Goal: Task Accomplishment & Management: Use online tool/utility

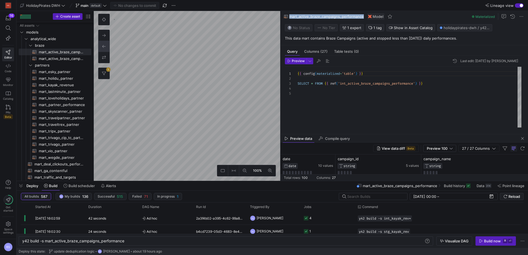
scroll to position [20, 0]
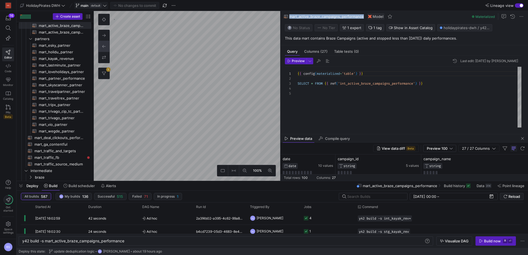
click at [93, 6] on span "default" at bounding box center [96, 5] width 12 height 4
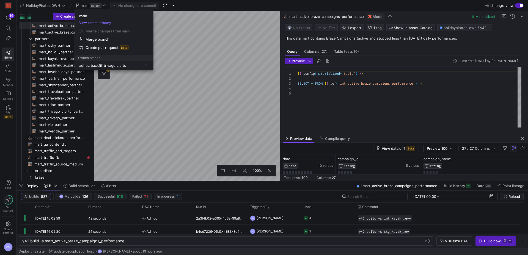
drag, startPoint x: 118, startPoint y: 66, endPoint x: 90, endPoint y: 66, distance: 28.3
click at [90, 66] on input "adhoc backfill trivago cip tc" at bounding box center [110, 65] width 63 height 4
type input "adhoc-trivago-backfill"
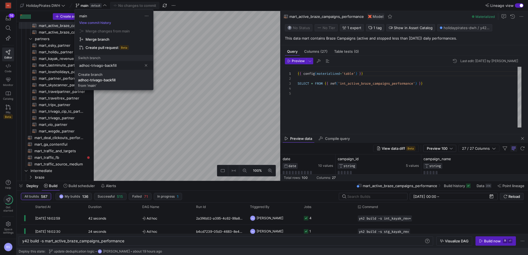
click at [90, 81] on div "adhoc-trivago-backfill" at bounding box center [96, 80] width 37 height 4
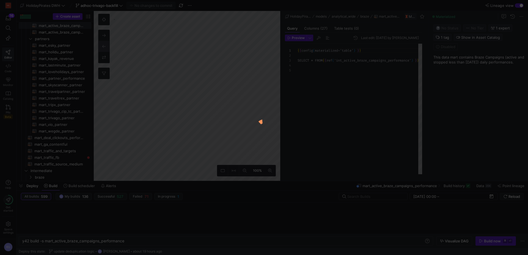
scroll to position [20, 0]
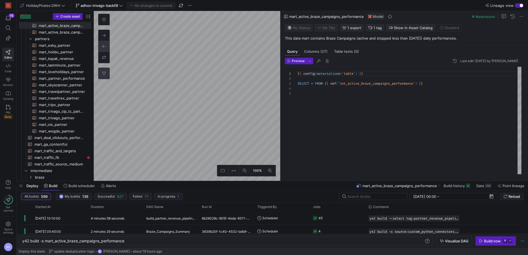
click at [103, 77] on button "0" at bounding box center [103, 73] width 11 height 11
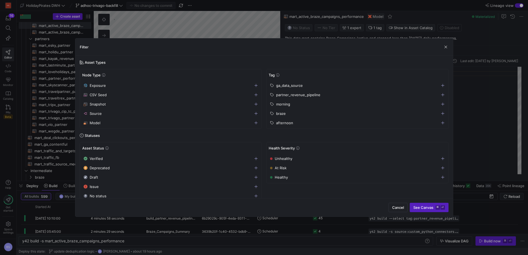
click at [442, 95] on icon "button" at bounding box center [443, 95] width 4 height 4
click at [428, 207] on span "See Canvas ⌘ ⏎" at bounding box center [429, 207] width 32 height 4
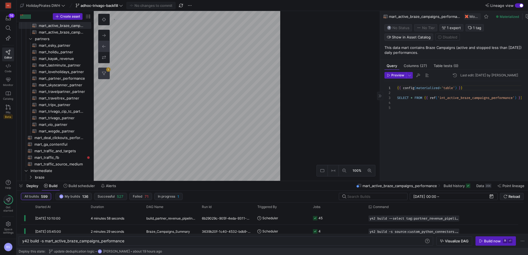
drag, startPoint x: 281, startPoint y: 107, endPoint x: 397, endPoint y: 112, distance: 116.6
click at [397, 112] on as-split "100% 1 Query Columns (27) Table tests (0) Preview Last edit: Friday 10 October …" at bounding box center [311, 96] width 434 height 170
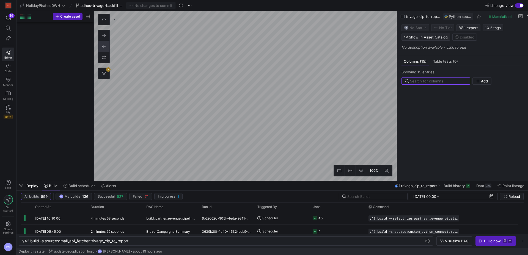
scroll to position [851, 0]
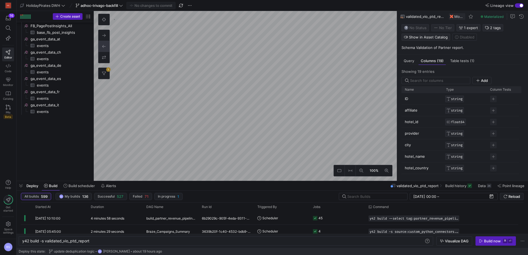
scroll to position [449, 0]
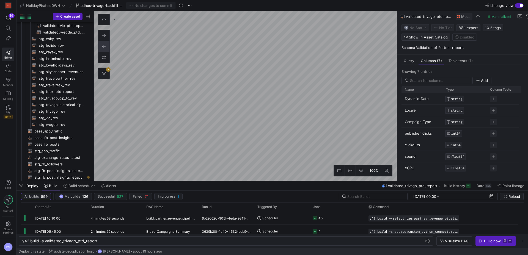
scroll to position [442, 0]
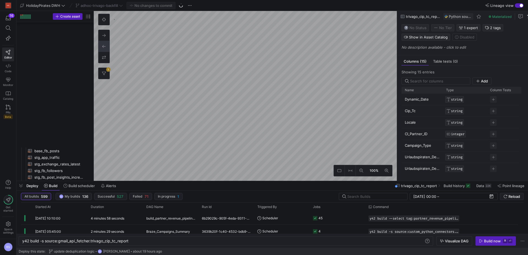
scroll to position [903, 0]
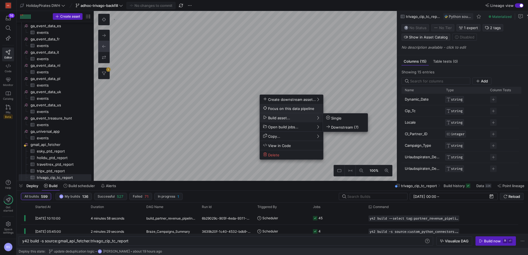
click at [297, 109] on span "Focus on this data pipeline" at bounding box center [288, 108] width 51 height 5
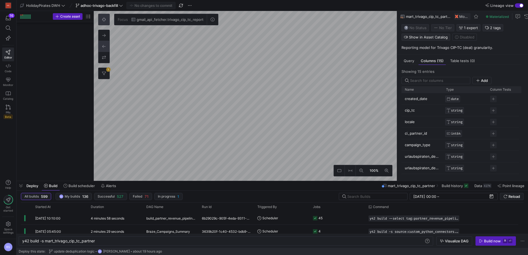
scroll to position [112, 0]
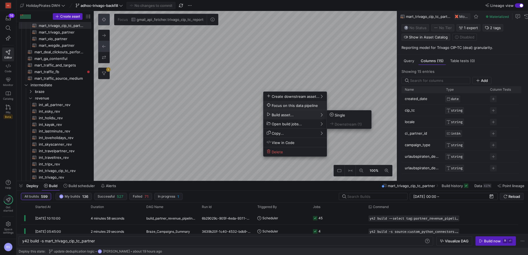
click at [295, 107] on span "Focus on this data pipeline" at bounding box center [292, 105] width 51 height 5
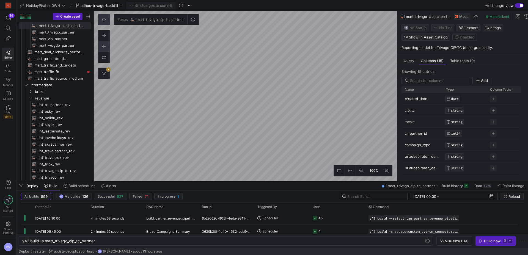
type textarea "y42 build -s source:trivago_historical_revenues_cip_tc.y42_holidaypirates_dwh_m…"
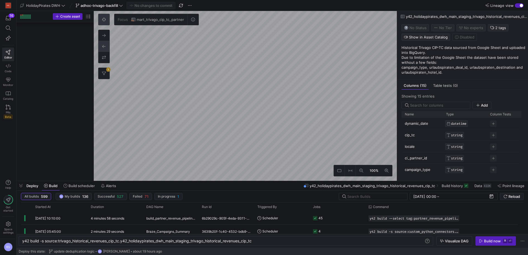
scroll to position [1035, 0]
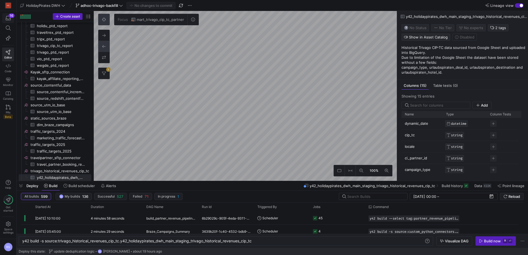
click at [6, 19] on icon "button" at bounding box center [8, 18] width 5 height 4
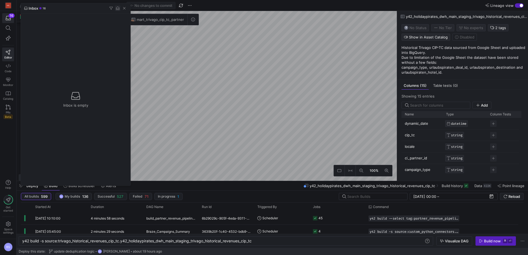
click at [116, 8] on span "button" at bounding box center [117, 7] width 5 height 5
click at [124, 8] on span "button" at bounding box center [123, 7] width 5 height 5
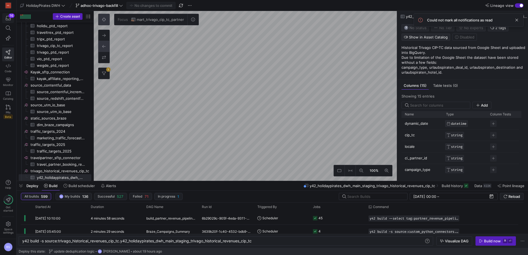
click at [11, 17] on div "16" at bounding box center [12, 15] width 6 height 4
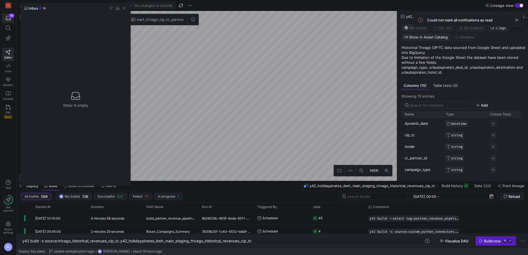
click at [190, 125] on div at bounding box center [264, 127] width 528 height 255
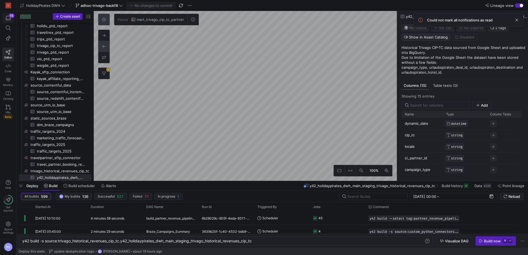
click at [9, 18] on icon "button" at bounding box center [8, 18] width 5 height 5
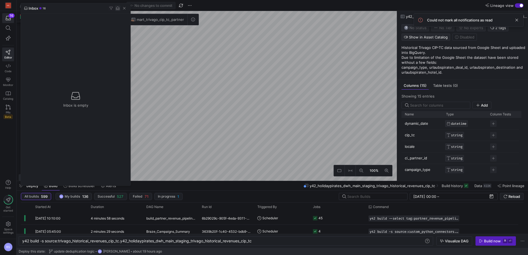
click at [117, 10] on span "button" at bounding box center [117, 7] width 5 height 5
click at [12, 18] on div at bounding box center [264, 127] width 528 height 255
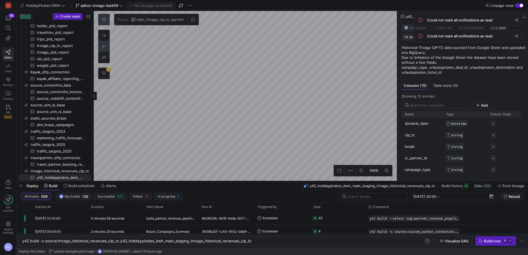
drag, startPoint x: 10, startPoint y: 18, endPoint x: 23, endPoint y: 16, distance: 12.6
click at [14, 17] on div "16 Editor Code Monitor Catalog PRs Beta" at bounding box center [8, 67] width 16 height 112
click at [10, 18] on div "16" at bounding box center [12, 15] width 6 height 4
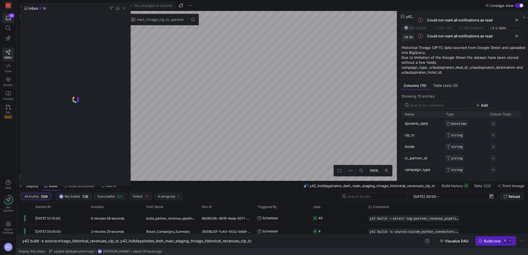
click at [28, 7] on div "Inbox 16" at bounding box center [34, 8] width 21 height 4
click at [123, 9] on span "button" at bounding box center [123, 7] width 5 height 5
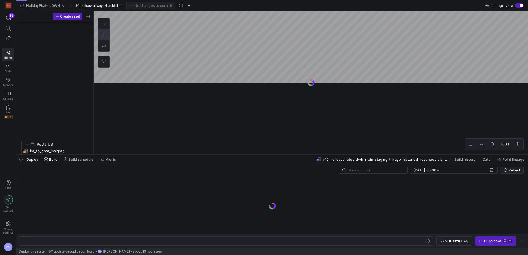
scroll to position [455, 0]
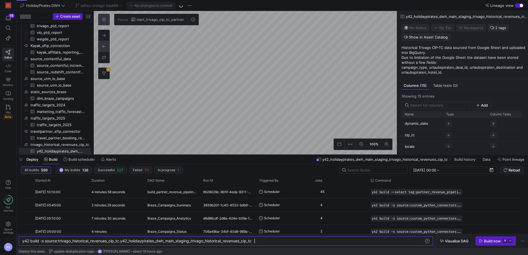
scroll to position [0, 232]
click at [9, 67] on icon at bounding box center [8, 65] width 5 height 5
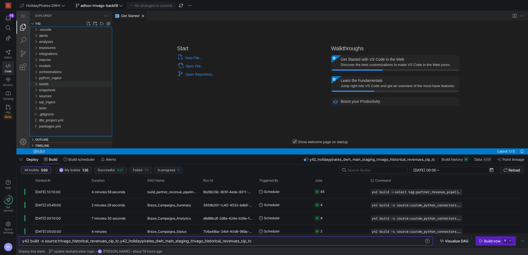
click at [37, 84] on div "seeds" at bounding box center [36, 84] width 8 height 6
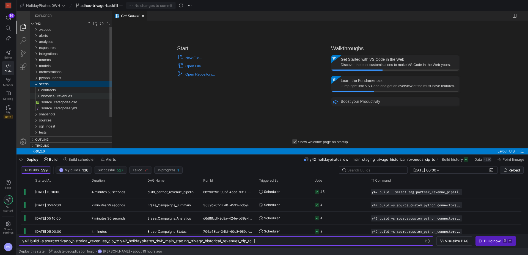
click at [37, 95] on div "historical_revenues" at bounding box center [37, 96] width 10 height 6
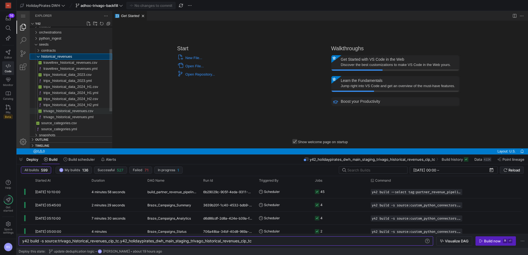
click at [49, 113] on span "trivago_historical_revenues.csv" at bounding box center [68, 111] width 50 height 4
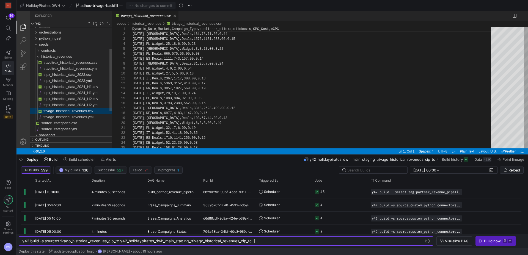
scroll to position [49, 0]
type textarea "[DATE],IT,Deals,2367,1717,308.00,0.13 [DATE],DE,Deals,5363,3152,918.00,0.17 [DA…"
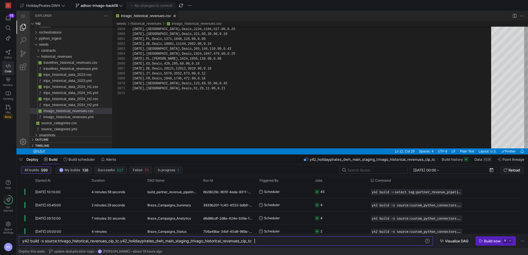
click at [527, 146] on div "trivago_historical_revenues.csv, preview" at bounding box center [526, 145] width 4 height 5
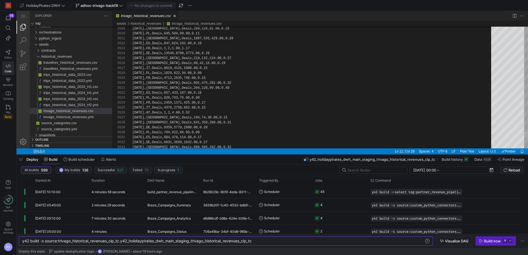
click at [521, 140] on div "3509 3510 3511 3512 3513 3514 3515 3516 3517 3518 3519 3520 3521 3522 3523 3524…" at bounding box center [320, 88] width 416 height 122
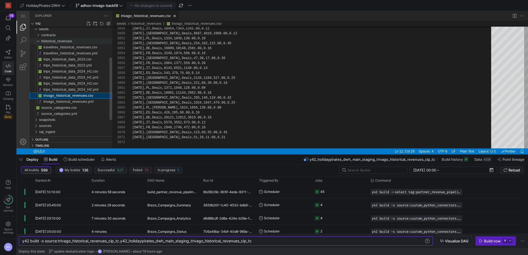
click at [39, 42] on div "historical_revenues" at bounding box center [37, 41] width 10 height 6
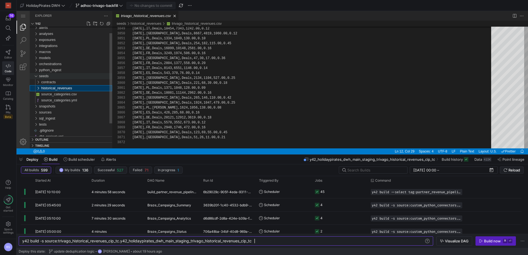
click at [36, 77] on div "seeds" at bounding box center [36, 76] width 8 height 6
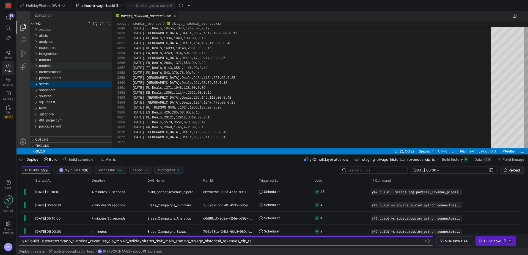
click at [36, 67] on div "models" at bounding box center [36, 66] width 8 height 6
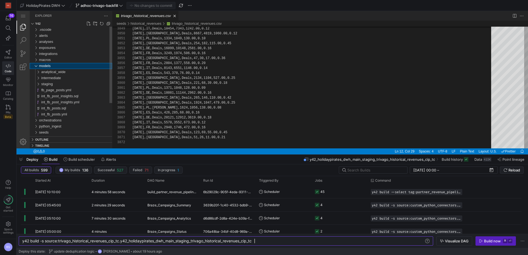
click at [36, 67] on div "models" at bounding box center [36, 66] width 8 height 6
click at [35, 96] on div "sources" at bounding box center [36, 96] width 8 height 6
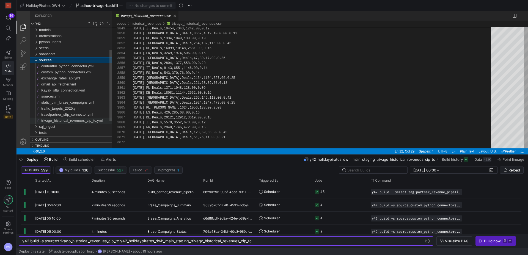
click at [65, 121] on span "trivago_historical_revenues_cip_tc.yml" at bounding box center [71, 120] width 61 height 4
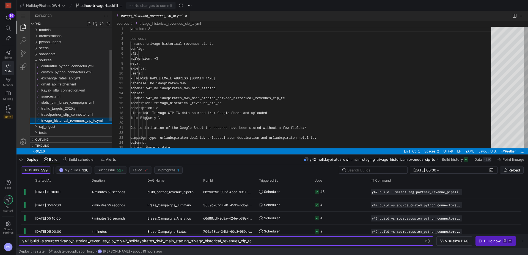
scroll to position [49, 0]
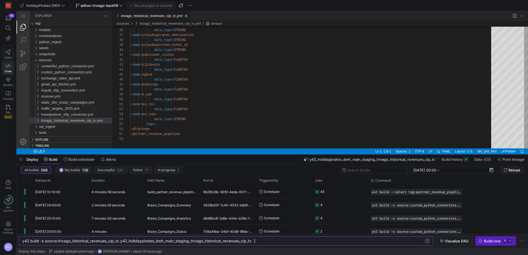
click at [7, 57] on span "Editor" at bounding box center [8, 57] width 8 height 3
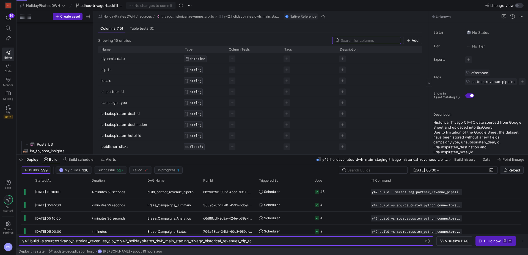
scroll to position [455, 0]
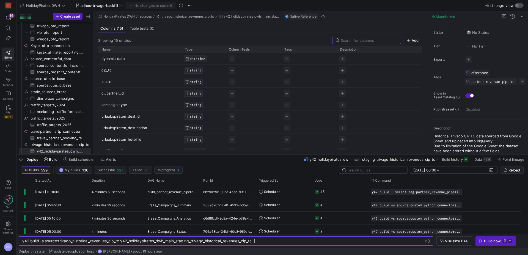
click at [521, 6] on div "button" at bounding box center [518, 5] width 9 height 4
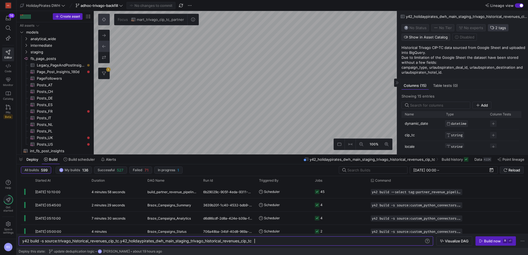
click at [495, 30] on span "2 tags" at bounding box center [500, 28] width 11 height 4
click at [241, 94] on div at bounding box center [264, 127] width 528 height 255
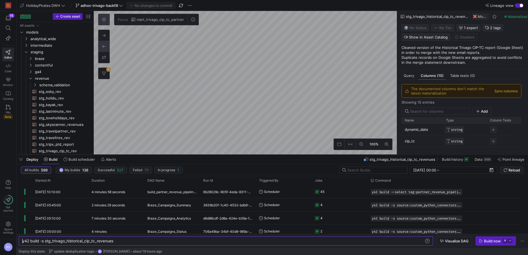
scroll to position [6, 0]
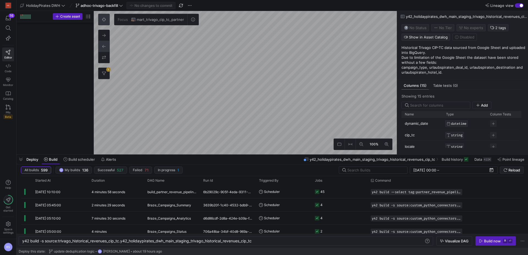
scroll to position [666, 0]
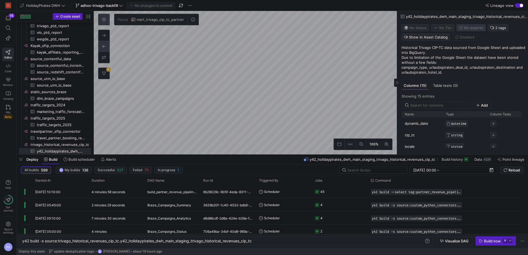
click at [479, 29] on span "No expert s" at bounding box center [473, 28] width 19 height 4
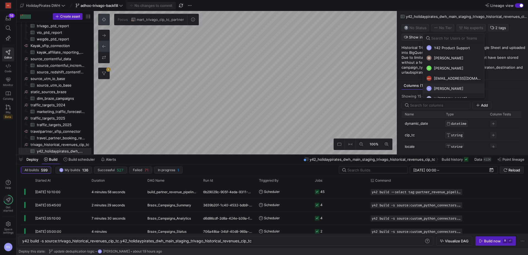
click at [449, 88] on span "[PERSON_NAME]" at bounding box center [448, 88] width 29 height 4
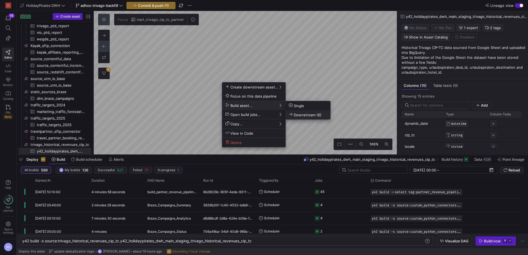
click at [309, 114] on span "Downstream (6)" at bounding box center [305, 114] width 33 height 5
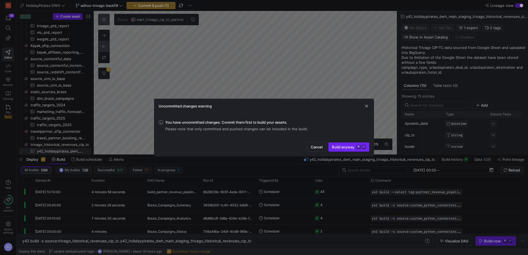
click at [347, 146] on span "Build anyway ⌘ ⏎" at bounding box center [349, 147] width 34 height 4
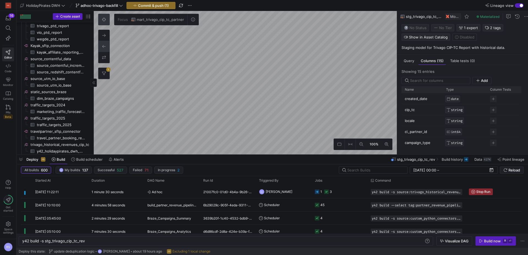
type textarea "y42 build -s stg_trivago_cip_tc_rev"
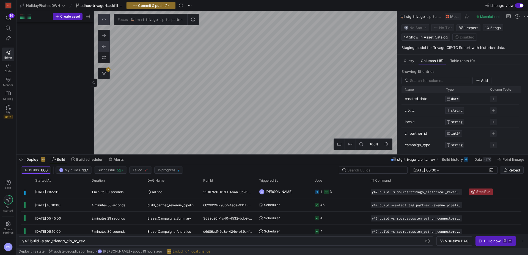
scroll to position [125, 0]
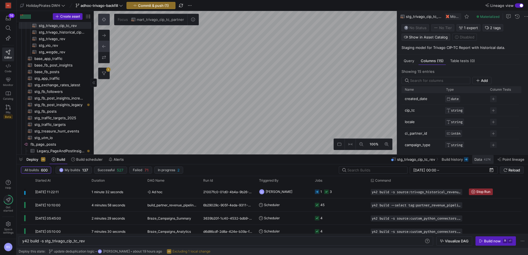
click at [477, 159] on span "Data" at bounding box center [478, 159] width 8 height 4
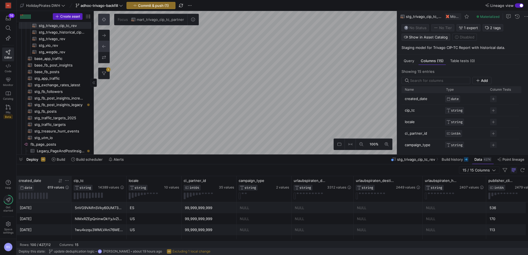
click at [56, 187] on span "619 values" at bounding box center [56, 188] width 16 height 4
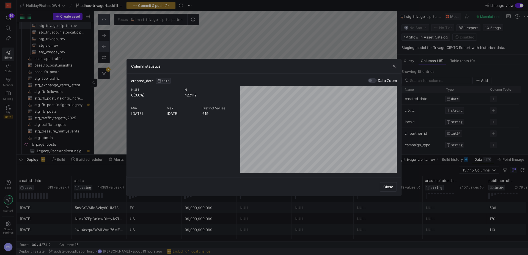
click at [377, 81] on label "Data Zoom" at bounding box center [387, 80] width 20 height 4
click at [377, 81] on button "Data Zoom" at bounding box center [372, 80] width 9 height 4
click at [384, 183] on span "button" at bounding box center [388, 186] width 16 height 9
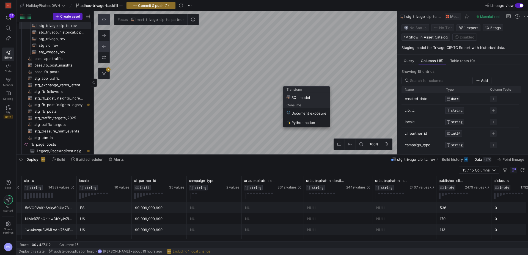
click at [296, 98] on span "SQL model" at bounding box center [297, 97] width 23 height 5
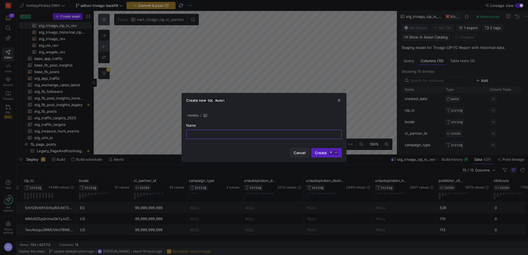
click at [303, 156] on span "button" at bounding box center [299, 152] width 18 height 9
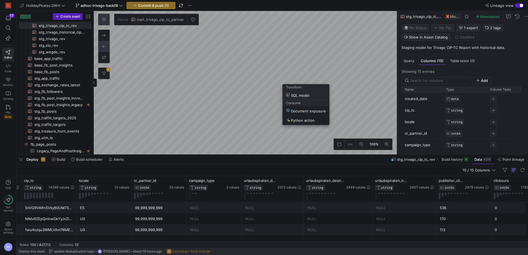
click at [306, 98] on button "SQL model" at bounding box center [306, 95] width 46 height 9
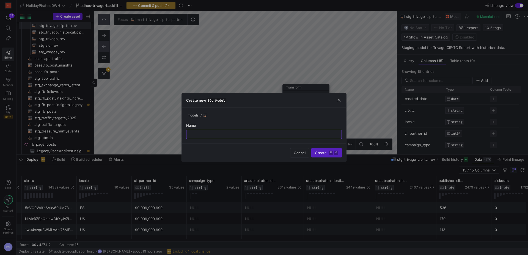
click at [306, 95] on div "Create new SQL Model" at bounding box center [264, 100] width 164 height 15
click at [257, 130] on div at bounding box center [264, 134] width 146 height 9
click at [256, 132] on input "text" at bounding box center [264, 134] width 146 height 4
type input "test"
click at [311, 148] on button "Create ⌘ ⏎" at bounding box center [326, 152] width 31 height 9
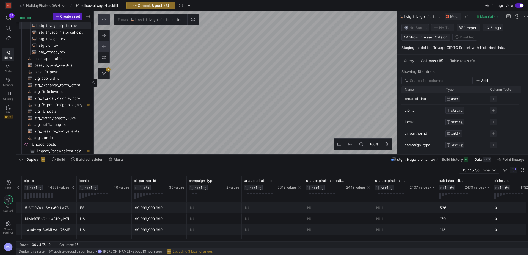
scroll to position [224, 0]
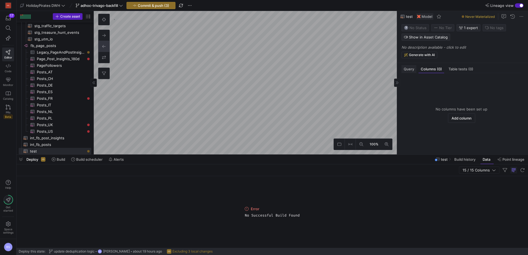
click at [406, 69] on span "Query" at bounding box center [408, 69] width 10 height 4
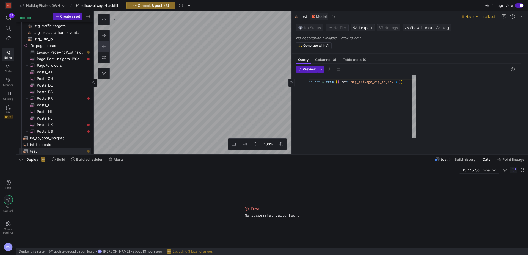
drag, startPoint x: 396, startPoint y: 95, endPoint x: 291, endPoint y: 92, distance: 105.6
click at [291, 92] on div at bounding box center [291, 82] width 0 height 143
click at [325, 82] on div "select * from { { ref ( 'stg_trivago_cip_tc_rev' ) } }" at bounding box center [414, 111] width 213 height 73
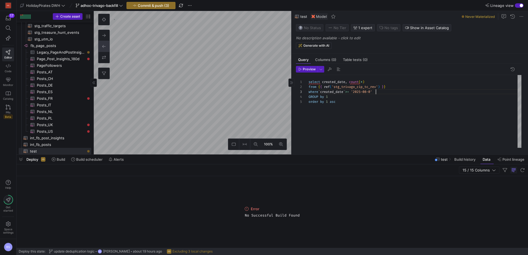
scroll to position [10, 69]
click at [309, 71] on span "button" at bounding box center [306, 69] width 21 height 6
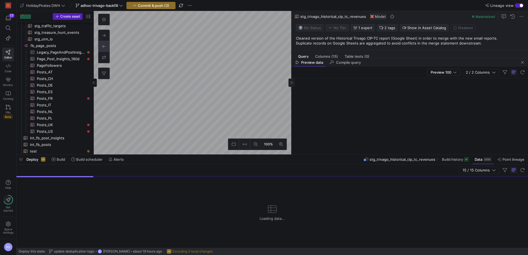
scroll to position [132, 0]
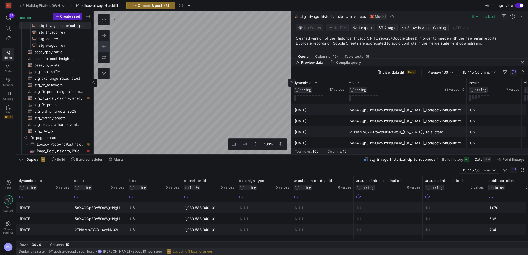
click at [306, 57] on div at bounding box center [409, 58] width 236 height 2
click at [305, 56] on span "Query" at bounding box center [303, 57] width 10 height 4
click at [522, 62] on span "button" at bounding box center [522, 62] width 7 height 7
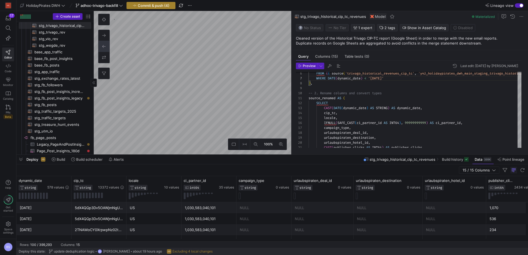
type textarea "WITH -- 1. Filter historical data in order to not overal with the new reports s…"
click at [149, 4] on span "Commit & push (4)" at bounding box center [154, 5] width 32 height 4
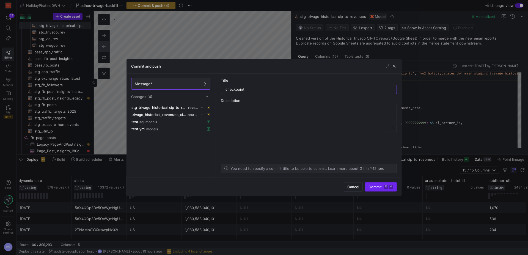
type input "checkpoint"
click at [374, 187] on span "Commit ⌘ ⏎" at bounding box center [380, 187] width 25 height 4
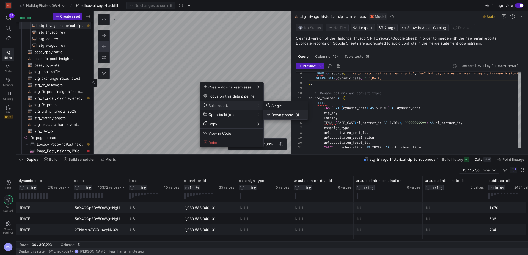
click at [285, 113] on span "Downstream (8)" at bounding box center [282, 114] width 33 height 5
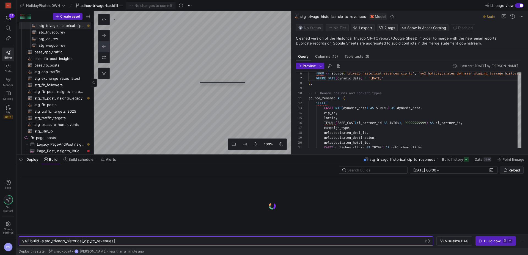
scroll to position [0, 92]
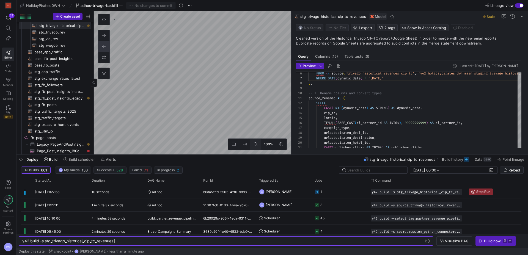
type textarea "{{ config( materialized='incremental', unique_key=['created_date', 'cip_tc', 'l…"
type textarea "y42 build -s stg_trivago_cip_tc_rev"
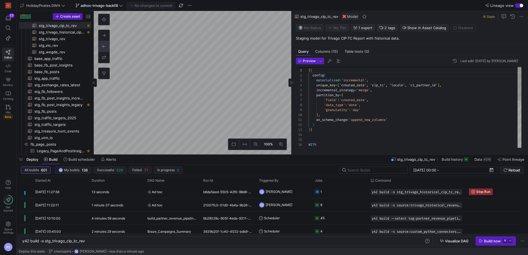
scroll to position [49, 0]
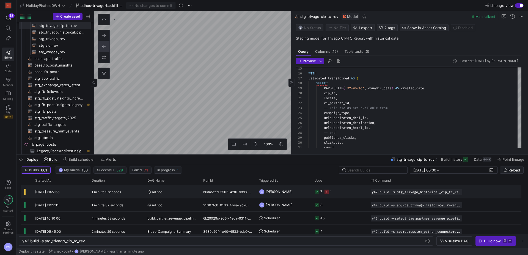
click at [327, 192] on icon "Press SPACE to select this row." at bounding box center [326, 192] width 4 height 4
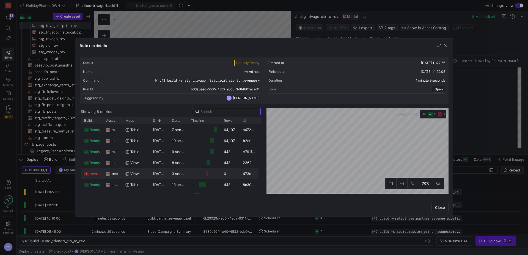
click at [91, 175] on span "invalid" at bounding box center [95, 173] width 11 height 11
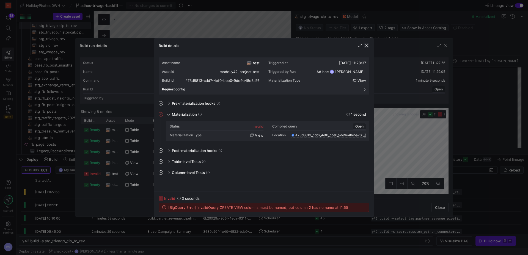
click at [366, 46] on span "button" at bounding box center [366, 45] width 5 height 5
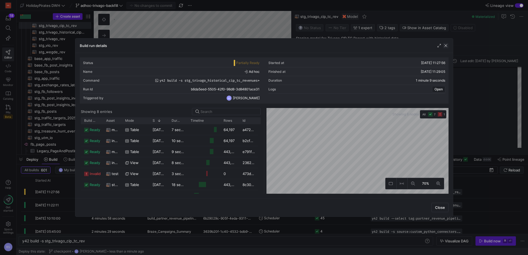
click at [445, 46] on span "button" at bounding box center [445, 45] width 5 height 5
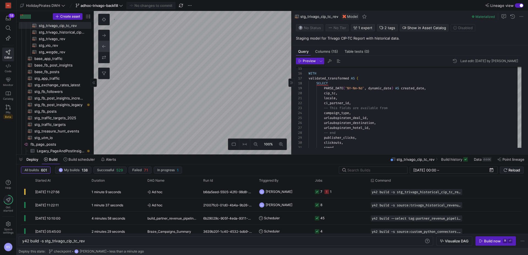
type textarea "select created_date, count(*) from {{ ref('stg_trivago_cip_tc_rev') }} where `c…"
type textarea "y42 build -s test"
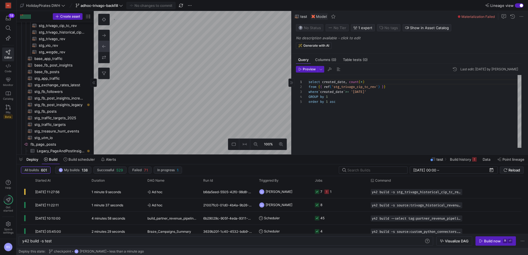
scroll to position [224, 0]
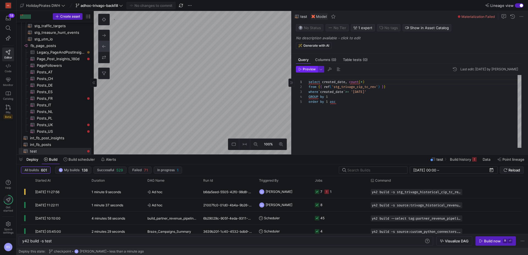
click at [309, 70] on span "Preview" at bounding box center [309, 69] width 13 height 4
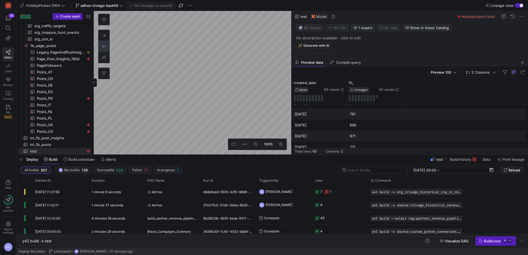
scroll to position [326, 0]
type textarea "{{ config( materialized='incremental', unique_key=['created_date', 'cip_tc', 'l…"
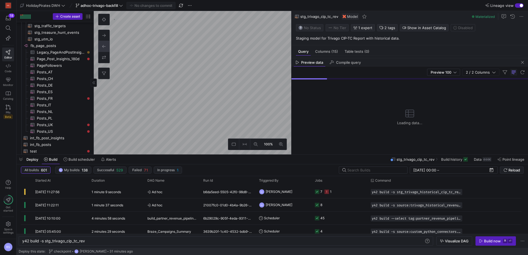
scroll to position [125, 0]
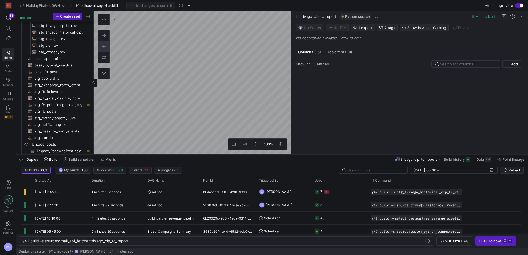
type textarea "y42 build -s source:gmail_api_fetcher.trivago_cip_tc_report"
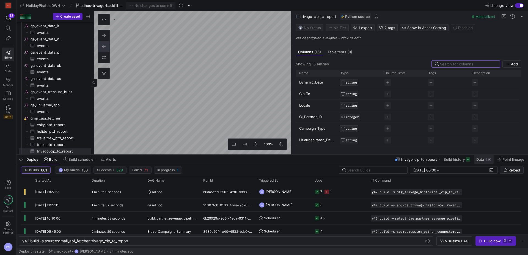
click at [485, 161] on div "22K" at bounding box center [488, 159] width 6 height 4
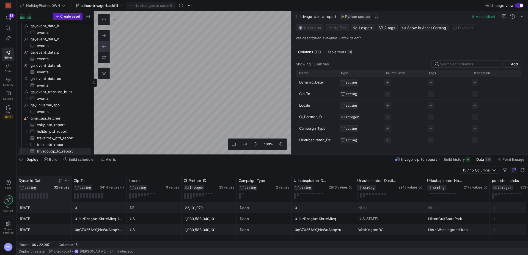
click at [59, 188] on span "32 values" at bounding box center [61, 188] width 15 height 4
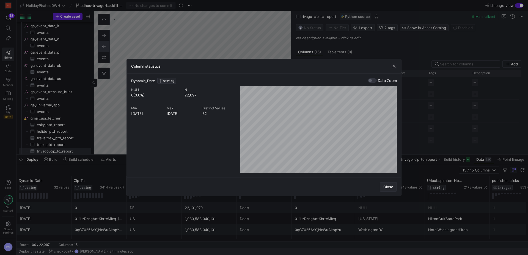
click at [386, 186] on span "Close" at bounding box center [388, 187] width 10 height 4
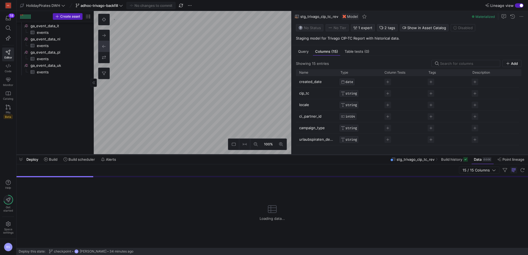
scroll to position [125, 0]
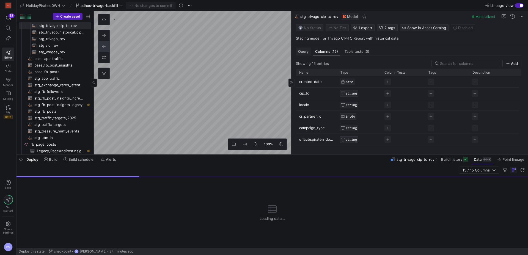
click at [298, 51] on span "Query" at bounding box center [303, 52] width 10 height 4
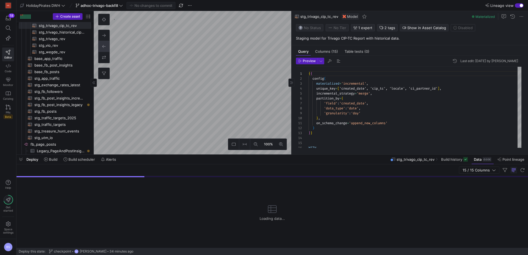
scroll to position [49, 0]
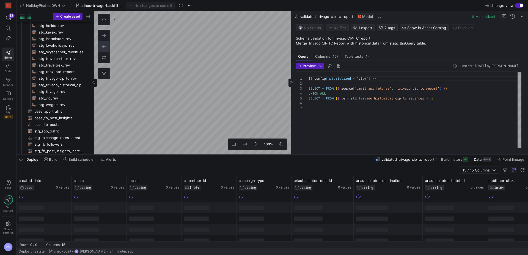
scroll to position [92, 0]
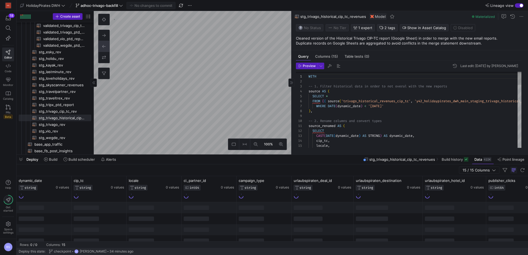
scroll to position [49, 0]
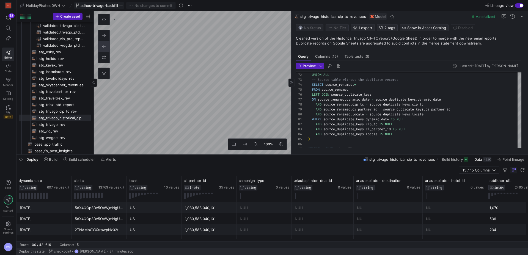
type textarea "select created_date, count(*) from {{ ref('stg_trivago_cip_tc_rev') }} where `c…"
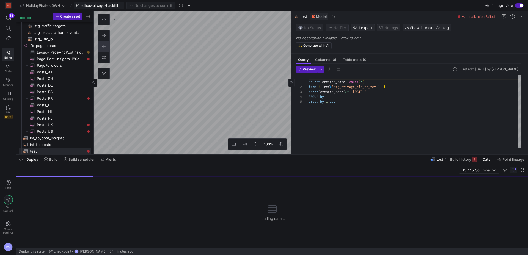
scroll to position [277, 0]
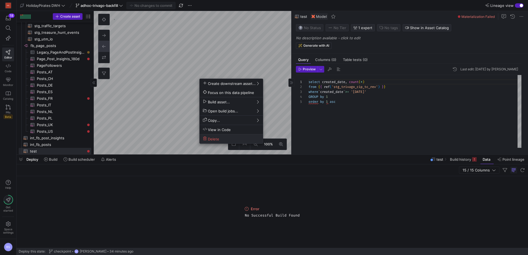
click at [233, 138] on span "Delete" at bounding box center [231, 139] width 57 height 5
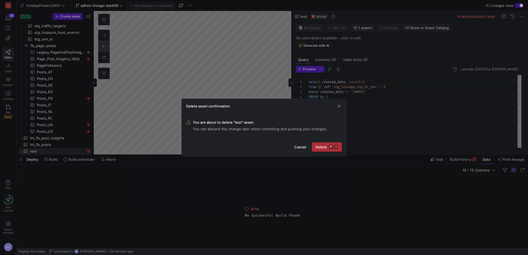
click at [319, 148] on span "Delete ⌘ ⏎" at bounding box center [326, 147] width 23 height 4
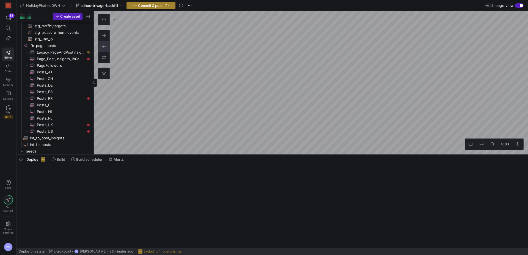
click at [164, 6] on span "Commit & push (1)" at bounding box center [153, 5] width 31 height 4
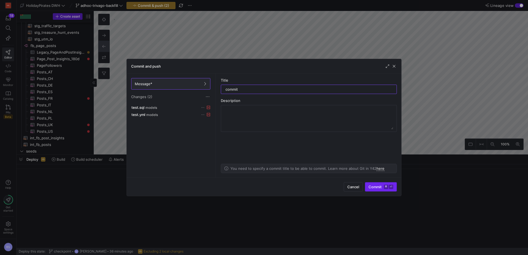
type input "commit"
click at [380, 189] on span "submit" at bounding box center [380, 186] width 31 height 9
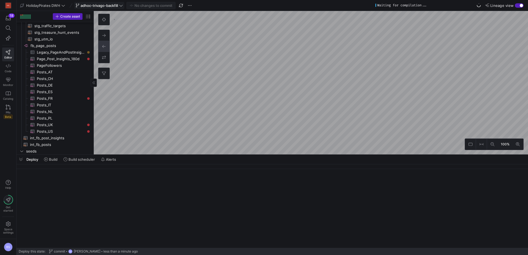
click at [116, 6] on span "adhoc-trivago-backfill" at bounding box center [99, 5] width 37 height 4
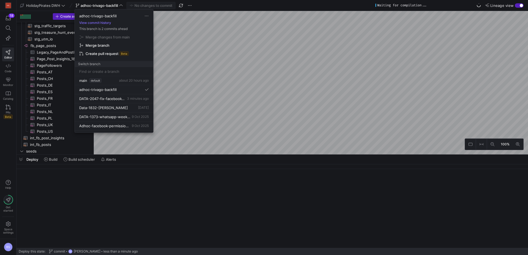
click at [120, 46] on span "Merge branch" at bounding box center [113, 45] width 69 height 4
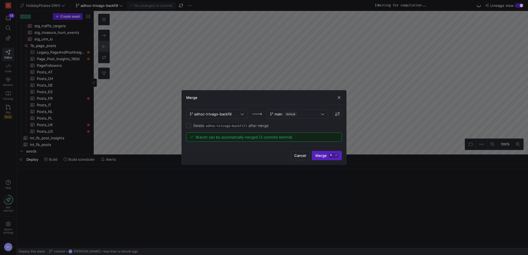
click at [209, 126] on span "adhoc-trivago-backfill" at bounding box center [226, 125] width 44 height 5
click at [191, 126] on input "Delete adhoc-trivago-backfill after merge" at bounding box center [188, 125] width 5 height 5
checkbox input "true"
click at [321, 156] on span "Merge ⌘ ⏎" at bounding box center [326, 155] width 23 height 4
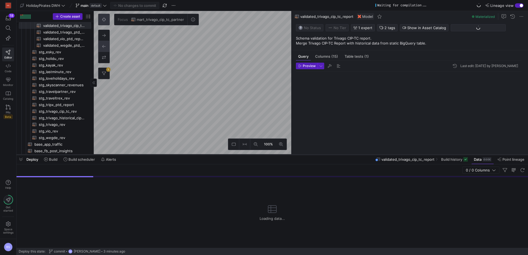
scroll to position [30, 0]
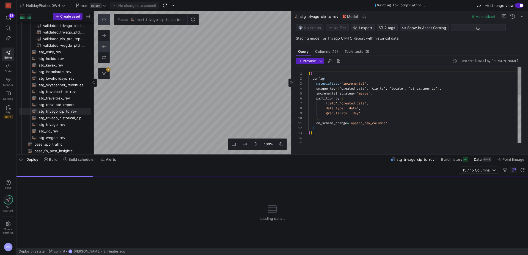
scroll to position [49, 0]
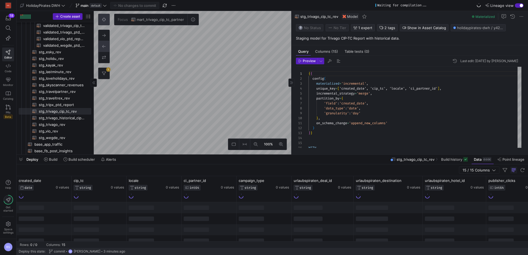
type textarea "{{ config(materialized = 'table') }} select * from {{ ref('int_trivago_cip_tc_r…"
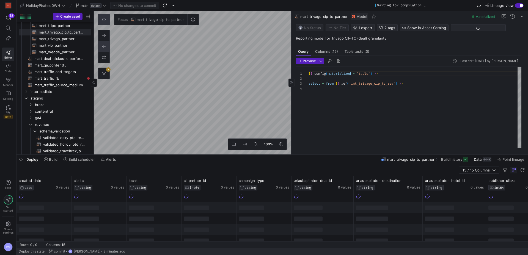
scroll to position [15, 0]
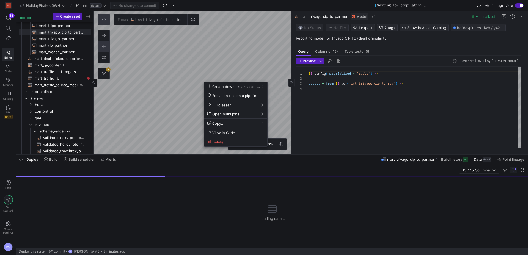
drag, startPoint x: 56, startPoint y: 161, endPoint x: 51, endPoint y: 160, distance: 4.5
click at [55, 161] on div at bounding box center [264, 127] width 528 height 255
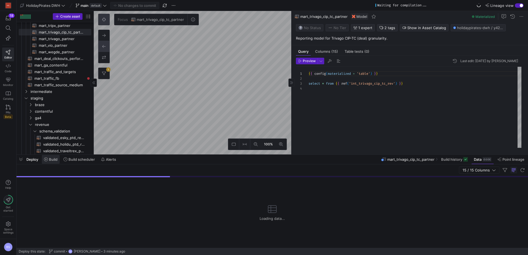
click at [51, 160] on span "Build" at bounding box center [53, 159] width 9 height 4
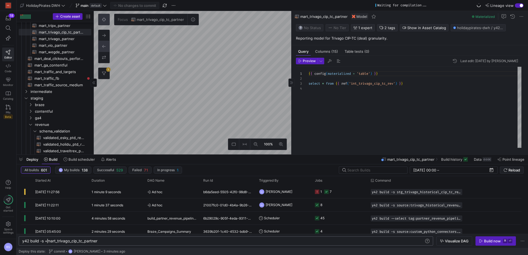
scroll to position [0, 25]
type textarea "y42 build -s +mart_trivago_cip_tc_partner"
click at [492, 244] on span "button" at bounding box center [495, 241] width 40 height 9
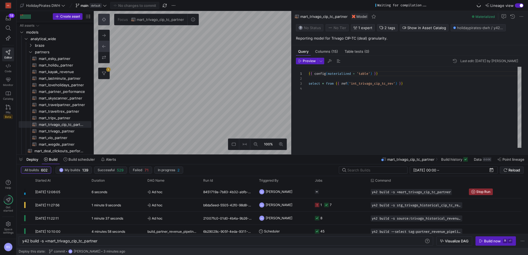
scroll to position [0, 25]
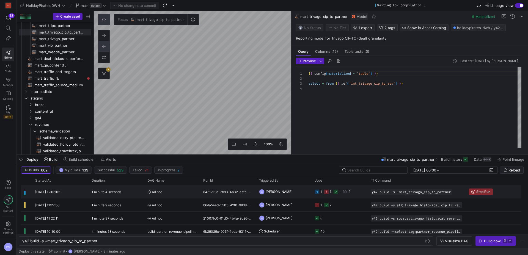
click at [341, 191] on div "1 1 1 2" at bounding box center [332, 191] width 35 height 13
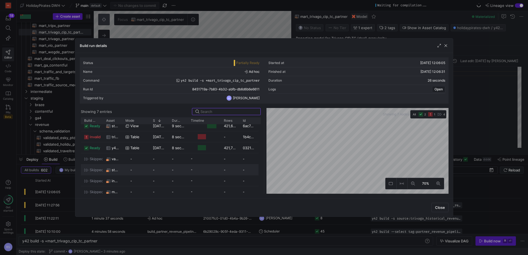
scroll to position [0, 0]
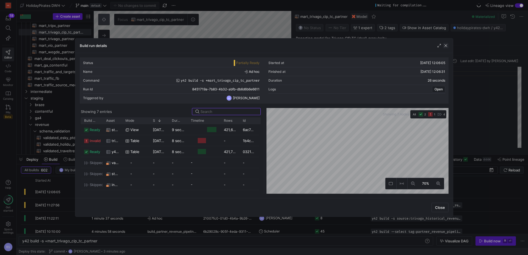
click at [444, 46] on span "button" at bounding box center [445, 45] width 5 height 5
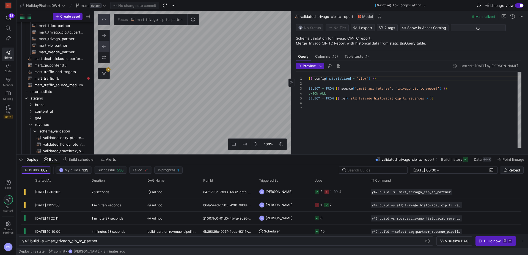
scroll to position [105, 0]
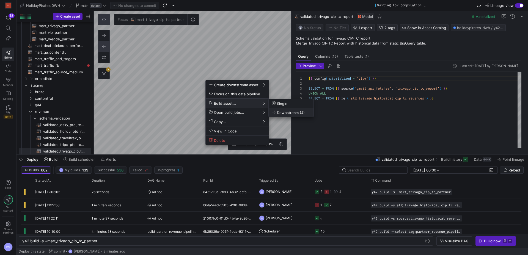
click at [280, 111] on span "Downstream (4)" at bounding box center [288, 112] width 33 height 5
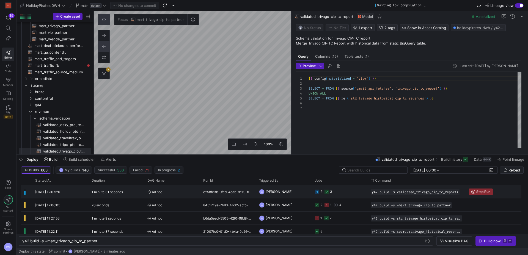
click at [220, 190] on div "c258fe3b-9fed-4cab-8c19-b4b3b53a4bc9" at bounding box center [228, 191] width 56 height 13
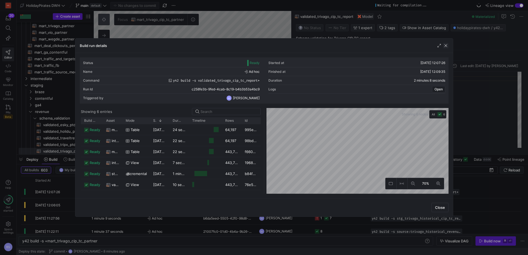
click at [445, 45] on span "button" at bounding box center [445, 45] width 5 height 5
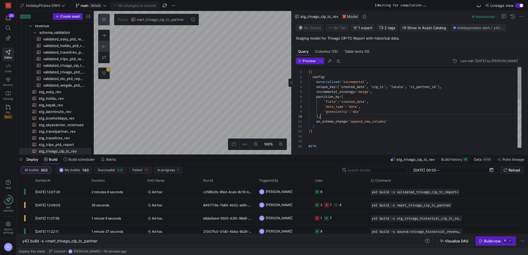
scroll to position [45, 12]
click at [361, 117] on div "WITH ) } } } , on_schema_change = 'append_new_columns' 'granularity' : 'day' 'f…" at bounding box center [414, 166] width 213 height 202
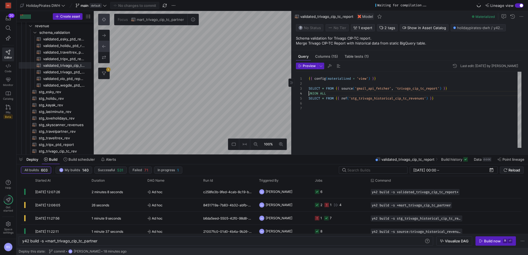
scroll to position [15, 0]
click at [309, 93] on div "{ { config ( materialized = 'view' ) } } SELECT * FROM { { source ( 'gmail_api_…" at bounding box center [414, 110] width 213 height 76
type textarea "{{ config( materialized='incremental', unique_key=['created_date', 'cip_tc', 'l…"
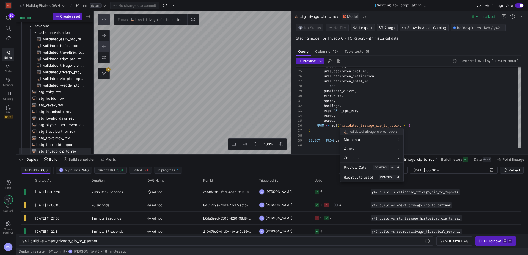
click at [201, 121] on div at bounding box center [264, 127] width 528 height 255
